Goal: Navigation & Orientation: Find specific page/section

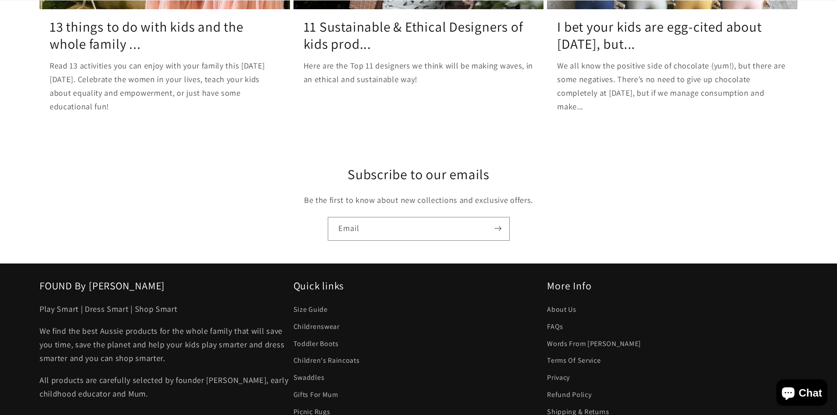
scroll to position [8876, 0]
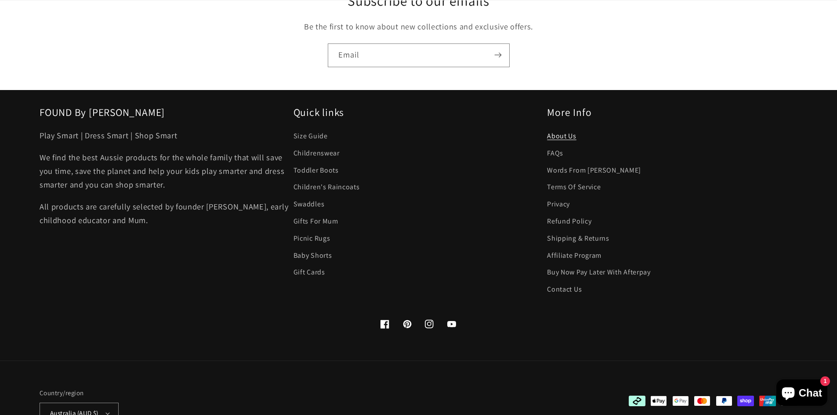
click at [564, 130] on link "About Us" at bounding box center [561, 137] width 29 height 15
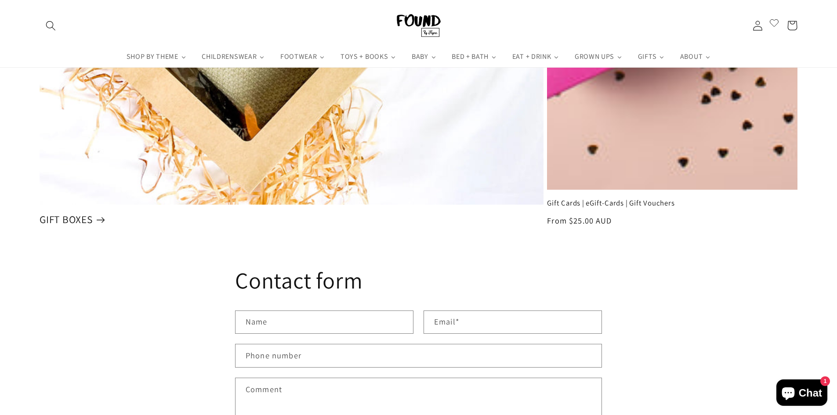
scroll to position [7249, 0]
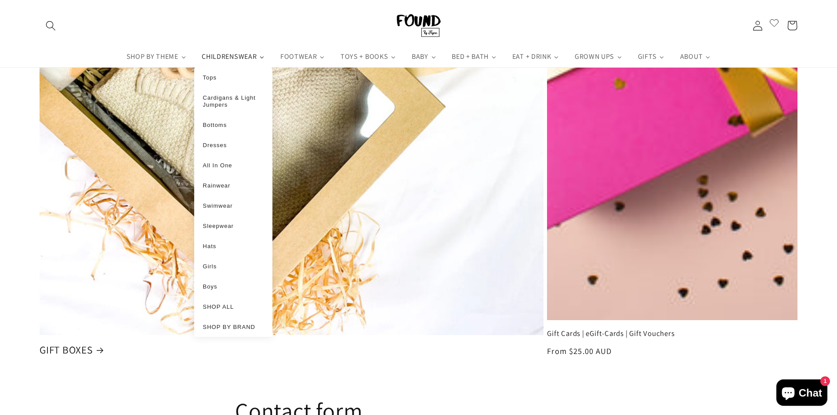
click at [266, 52] on icon "CHILDRENSWEAR" at bounding box center [262, 56] width 9 height 9
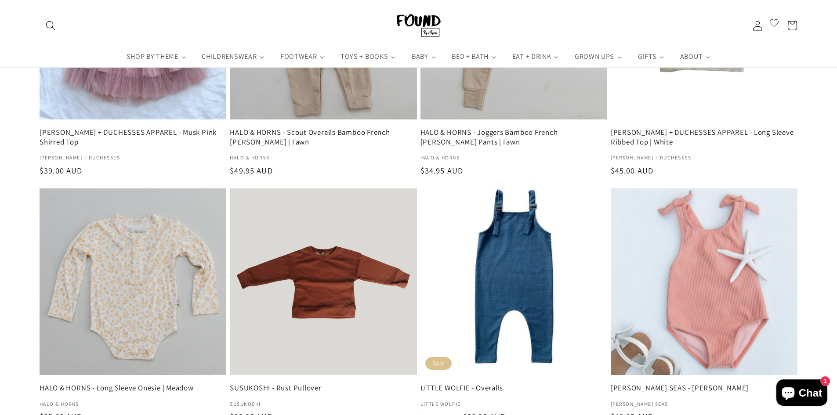
scroll to position [1123, 0]
